Goal: Task Accomplishment & Management: Manage account settings

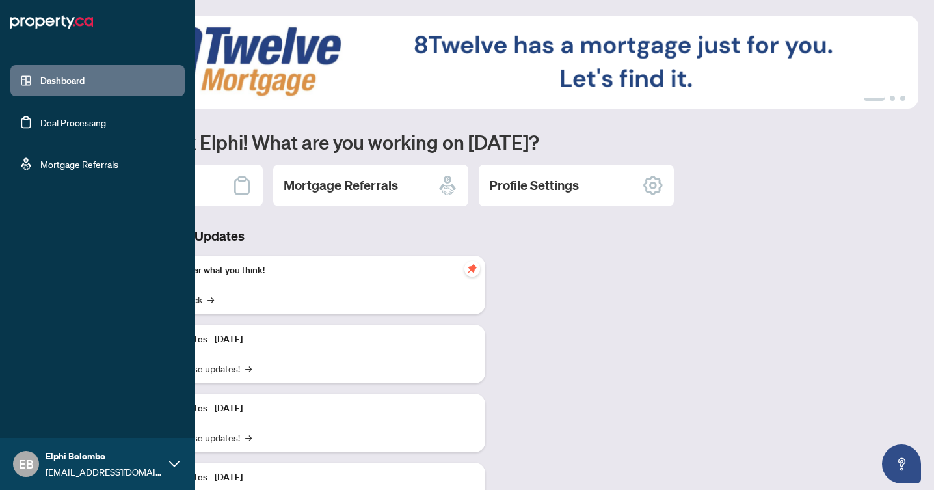
click at [40, 121] on link "Deal Processing" at bounding box center [73, 122] width 66 height 12
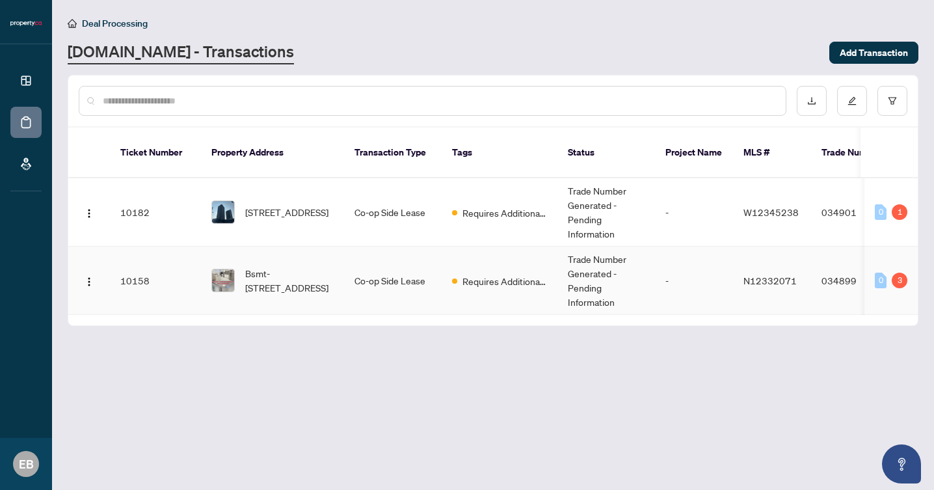
click at [403, 282] on td "Co-op Side Lease" at bounding box center [393, 280] width 98 height 68
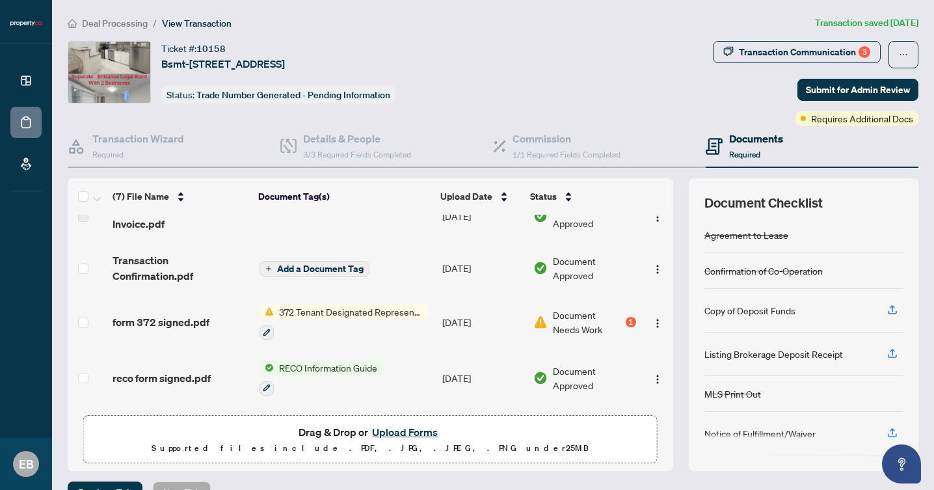
scroll to position [27, 0]
click at [570, 321] on span "Document Needs Work" at bounding box center [588, 320] width 70 height 29
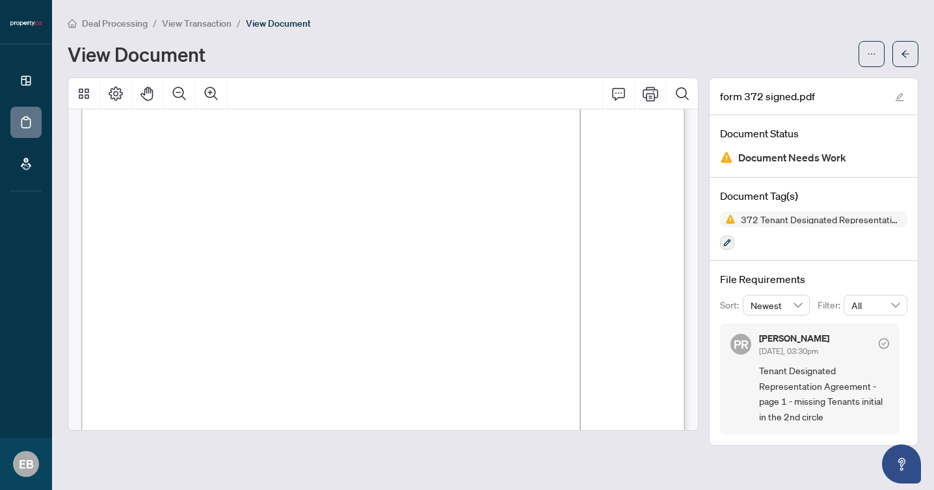
scroll to position [85, 0]
click at [795, 384] on span "Tenant Designated Representation Agreement - page 1 - missing Tenants initial i…" at bounding box center [824, 393] width 130 height 61
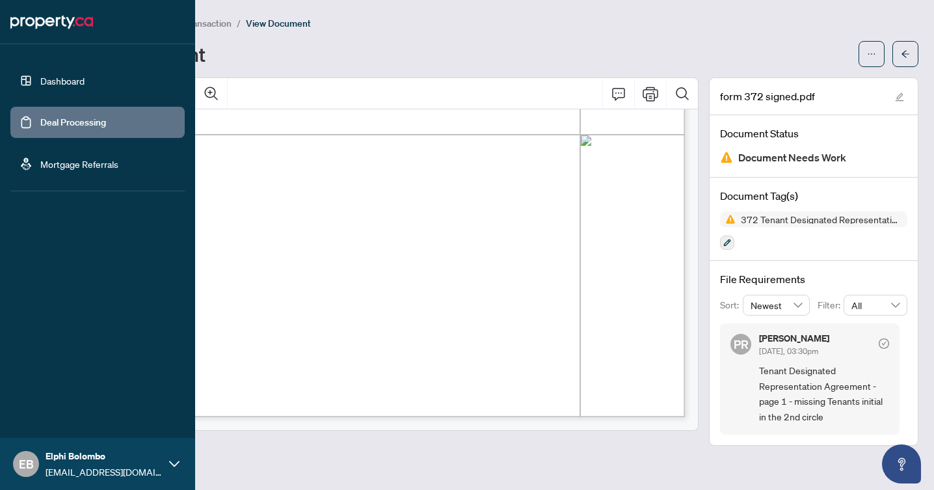
click at [40, 123] on link "Deal Processing" at bounding box center [73, 122] width 66 height 12
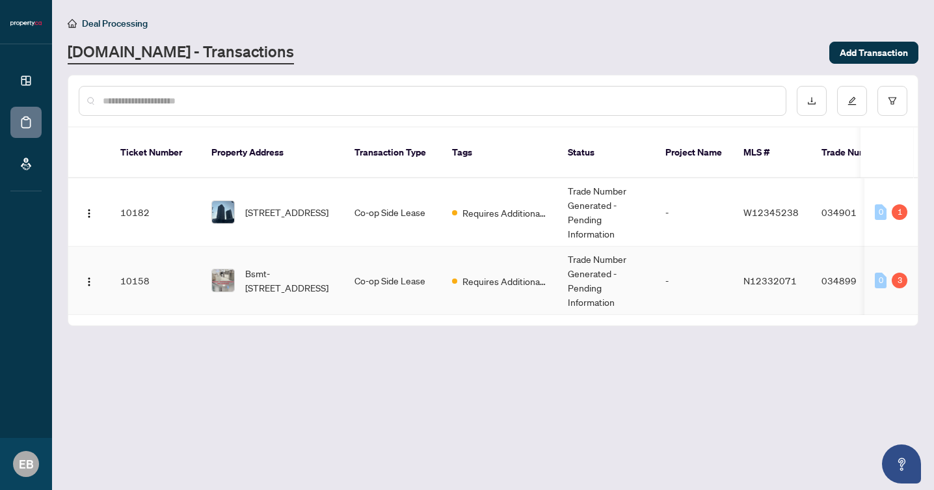
click at [349, 293] on td "Co-op Side Lease" at bounding box center [393, 280] width 98 height 68
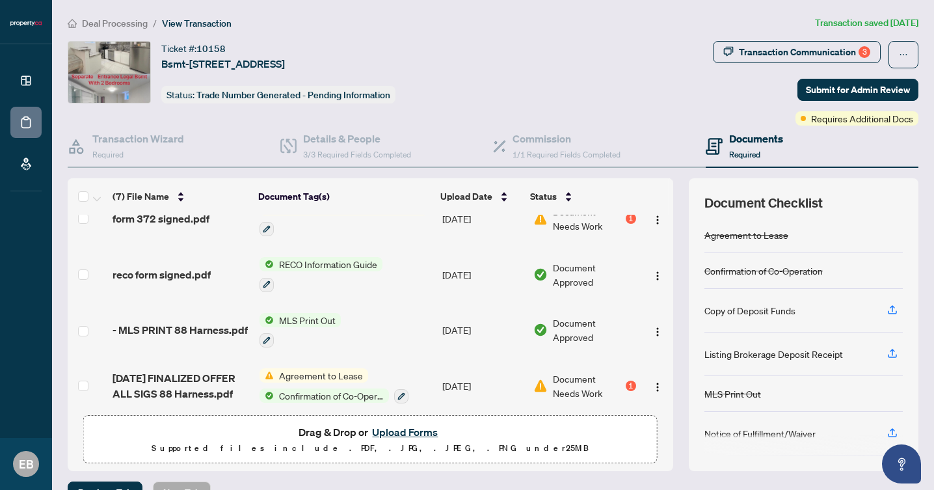
scroll to position [191, 0]
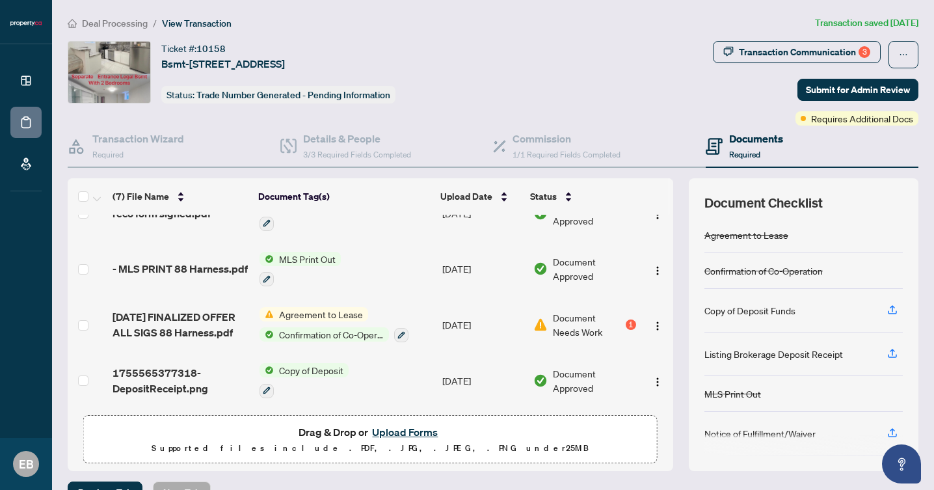
click at [431, 330] on td "Agreement to Lease Confirmation of Co-Operation" at bounding box center [345, 325] width 183 height 56
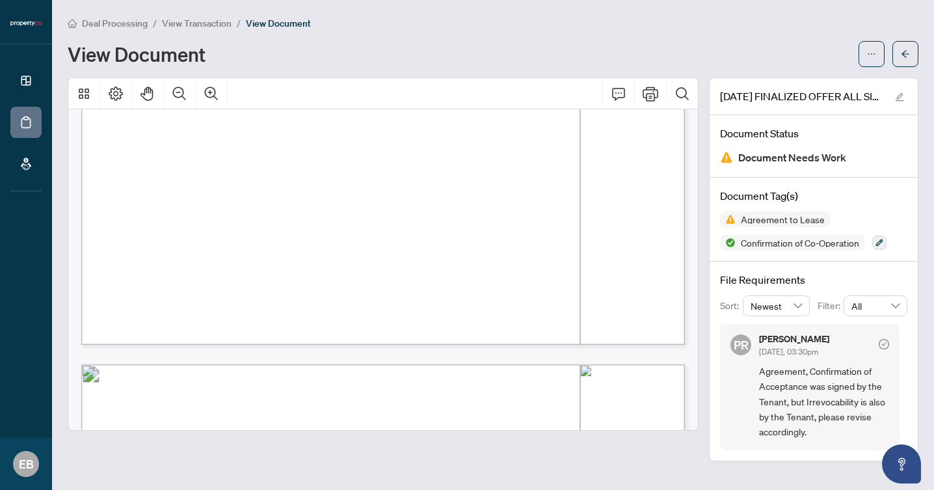
scroll to position [558, 0]
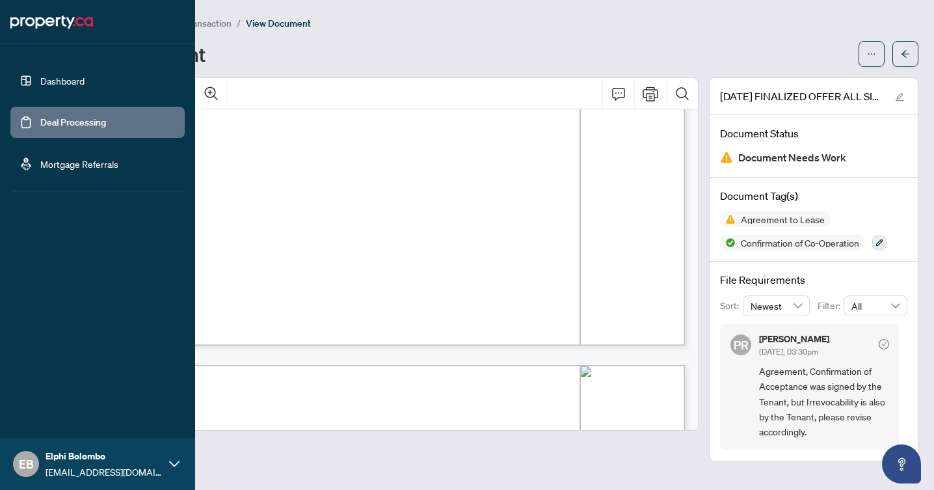
click at [44, 116] on link "Deal Processing" at bounding box center [73, 122] width 66 height 12
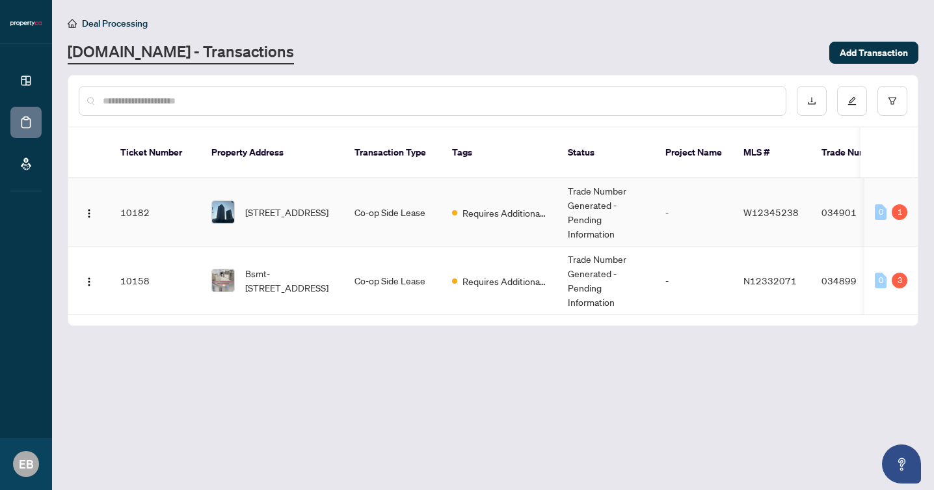
click at [427, 209] on td "Co-op Side Lease" at bounding box center [393, 212] width 98 height 68
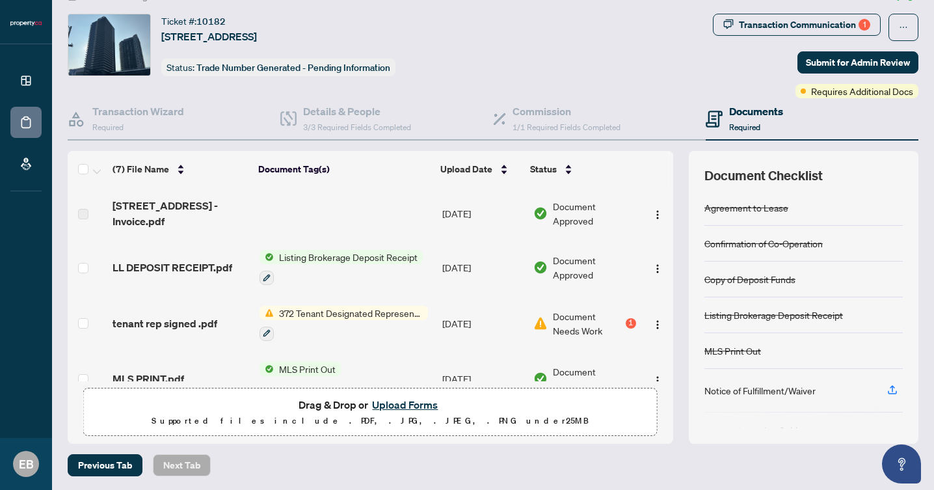
click at [419, 321] on div "372 Tenant Designated Representation Agreement with Company Schedule A" at bounding box center [344, 323] width 168 height 35
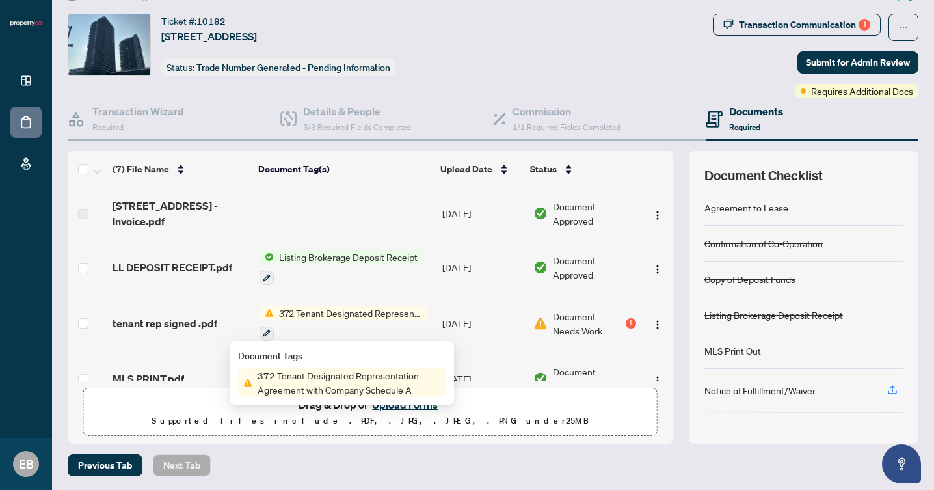
click at [628, 321] on div "1" at bounding box center [631, 323] width 10 height 10
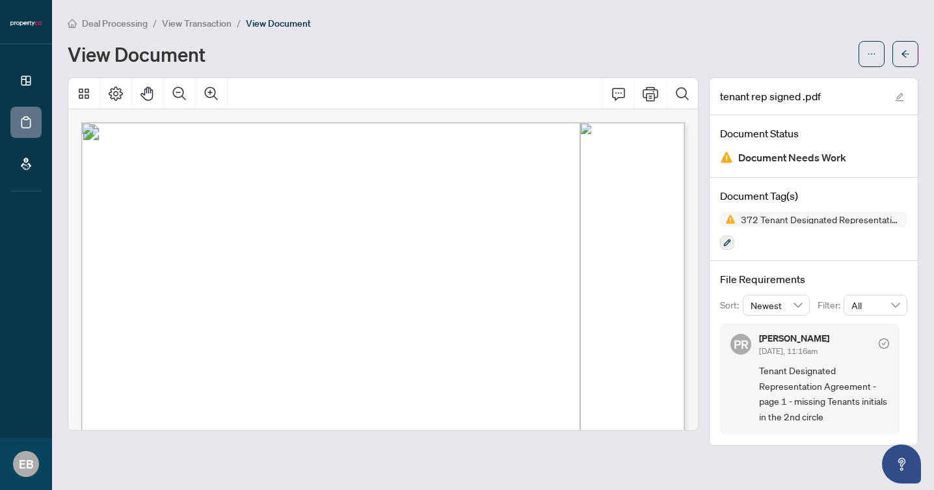
click at [812, 404] on span "Tenant Designated Representation Agreement - page 1 - missing Tenants initials …" at bounding box center [824, 393] width 130 height 61
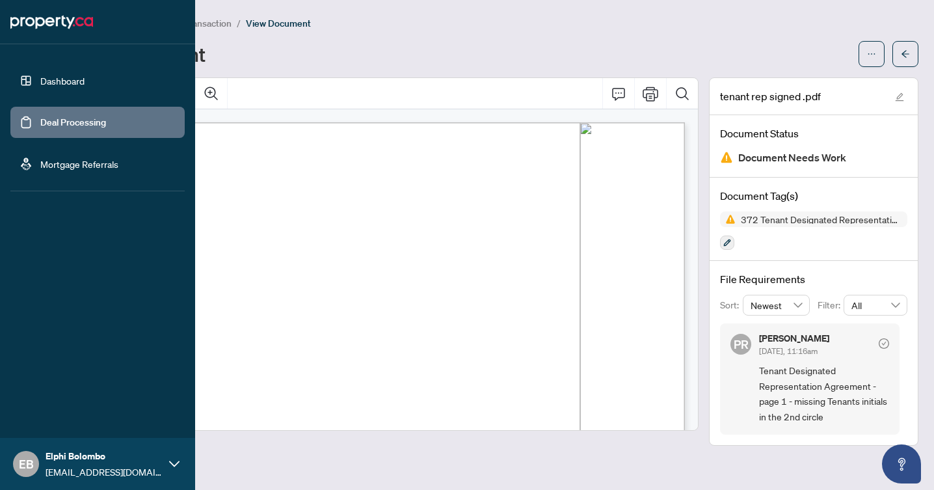
click at [40, 126] on link "Deal Processing" at bounding box center [73, 122] width 66 height 12
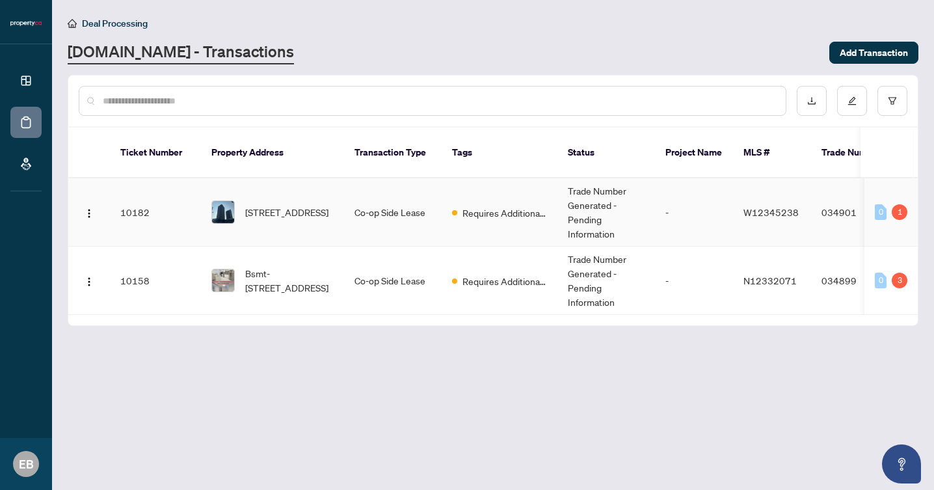
click at [334, 215] on td "[STREET_ADDRESS]" at bounding box center [272, 212] width 143 height 68
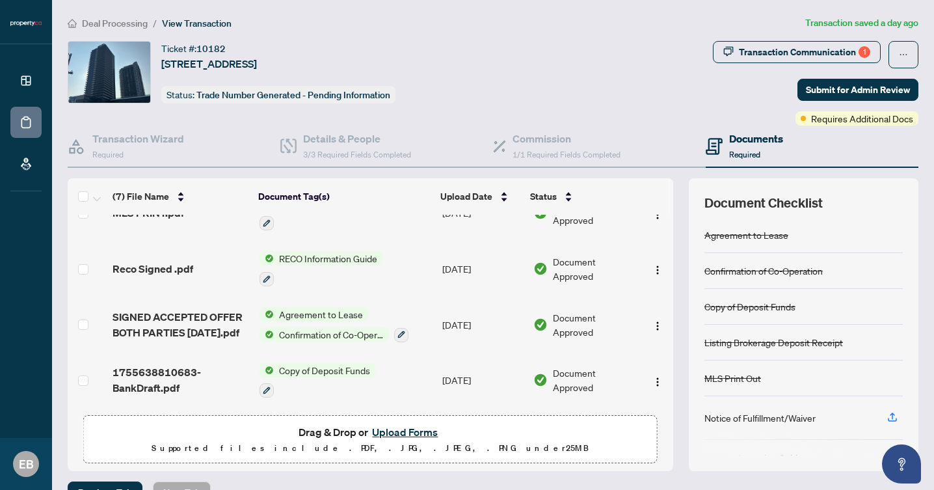
scroll to position [73, 0]
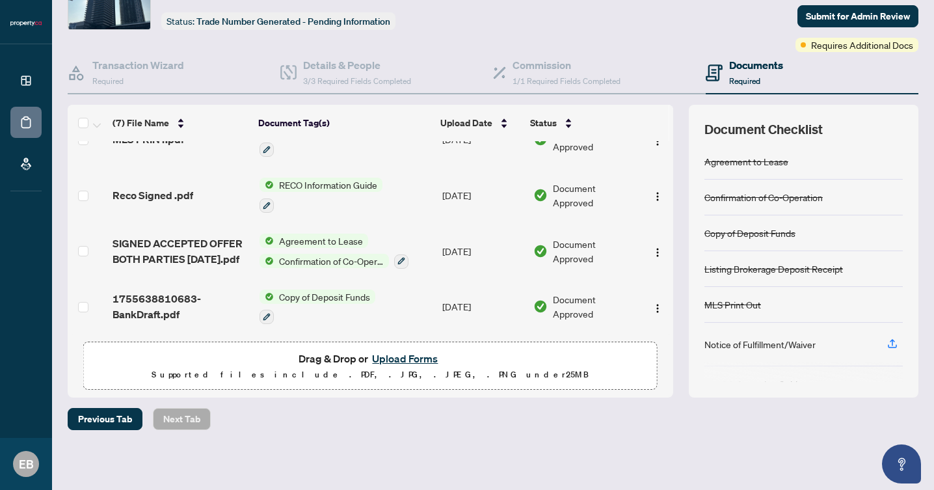
click at [342, 376] on p "Supported files include .PDF, .JPG, .JPEG, .PNG under 25 MB" at bounding box center [370, 375] width 557 height 16
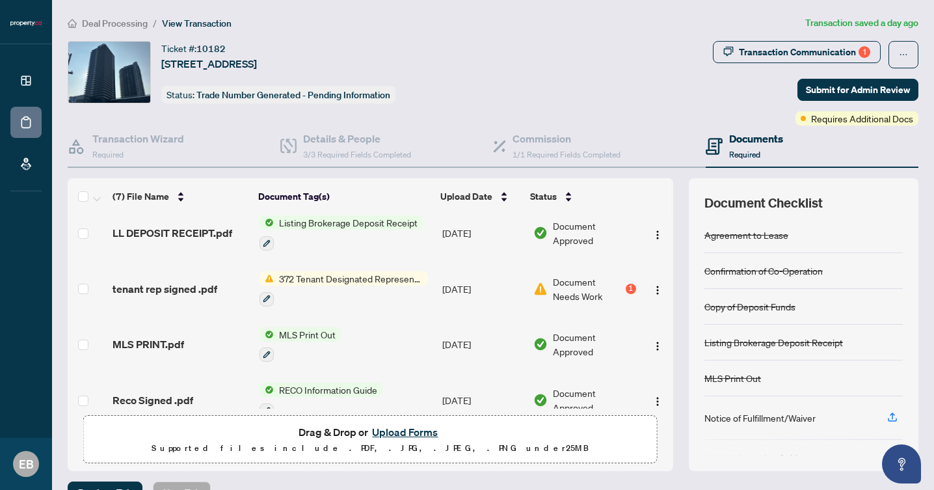
scroll to position [55, 0]
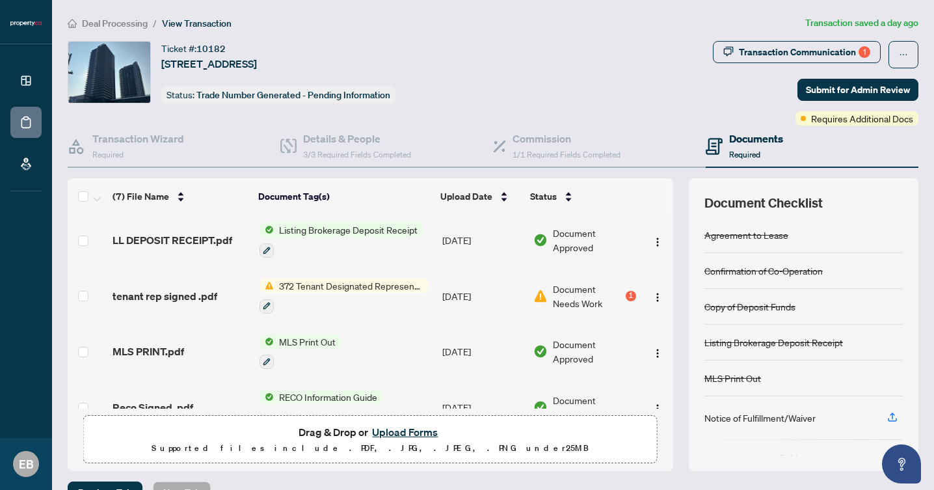
click at [343, 434] on span "Drag & Drop or Upload Forms" at bounding box center [370, 431] width 143 height 17
click at [397, 436] on button "Upload Forms" at bounding box center [404, 431] width 73 height 17
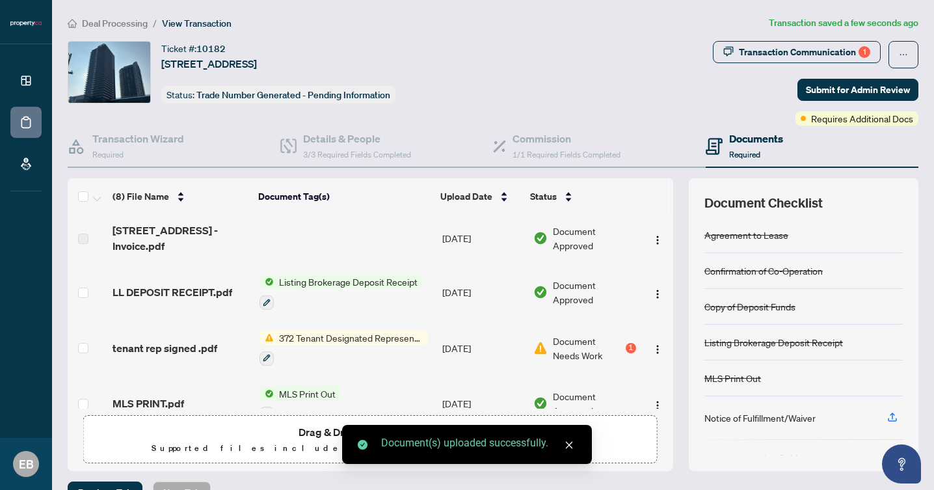
scroll to position [0, 0]
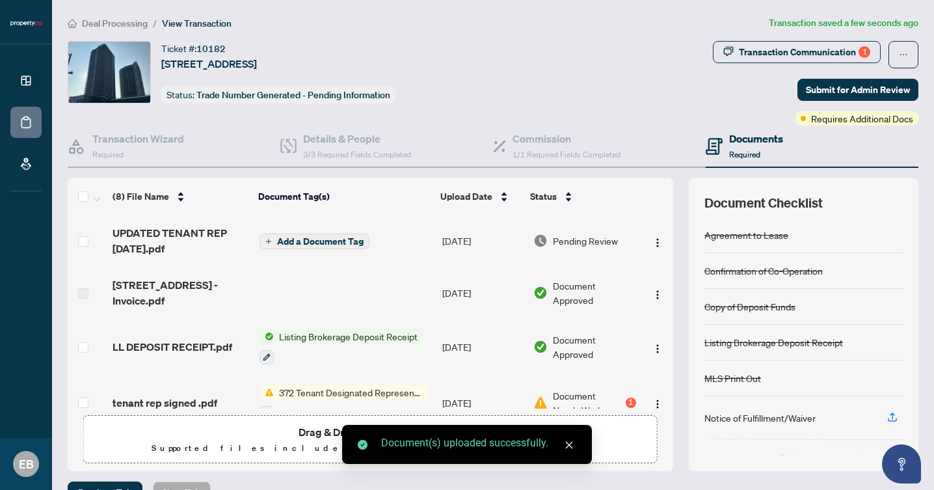
click at [319, 237] on span "Add a Document Tag" at bounding box center [320, 241] width 87 height 9
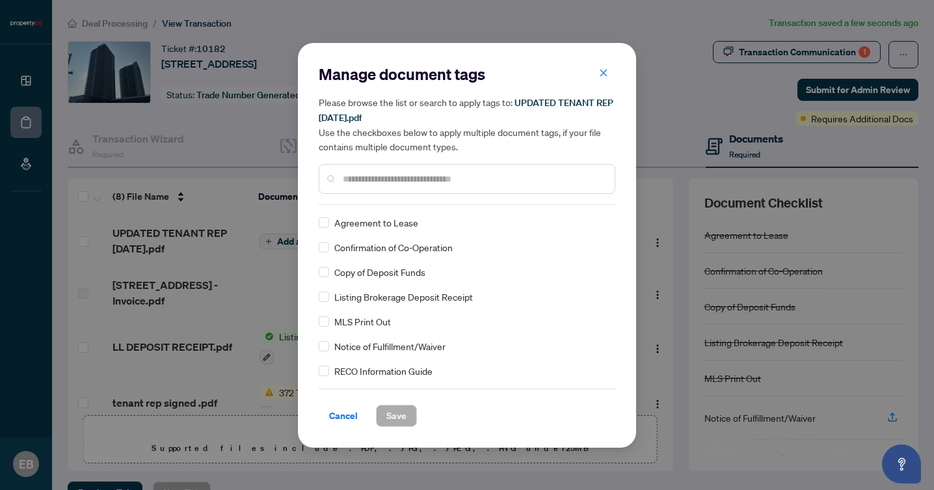
click at [436, 185] on div at bounding box center [467, 179] width 297 height 30
click at [424, 183] on input "text" at bounding box center [473, 179] width 261 height 14
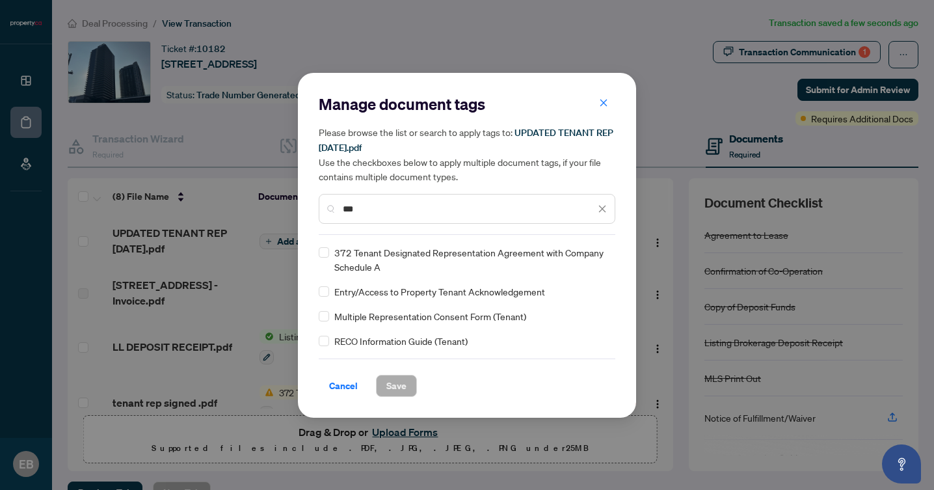
type input "***"
click at [394, 384] on span "Save" at bounding box center [396, 385] width 20 height 21
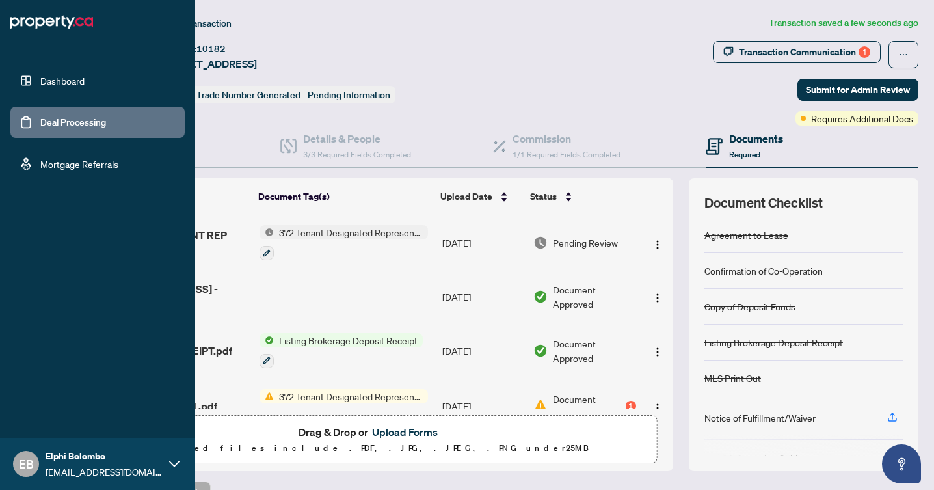
click at [40, 87] on link "Dashboard" at bounding box center [62, 81] width 44 height 12
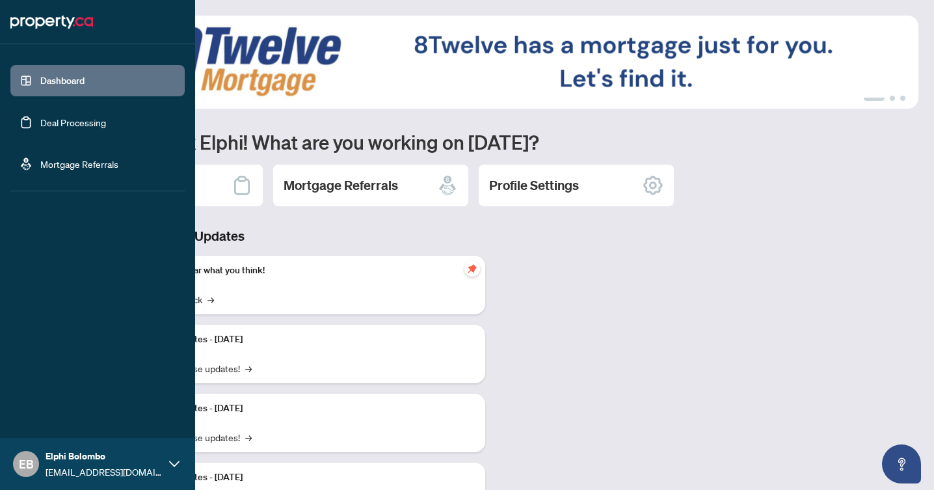
click at [47, 125] on link "Deal Processing" at bounding box center [73, 122] width 66 height 12
